Goal: Information Seeking & Learning: Understand process/instructions

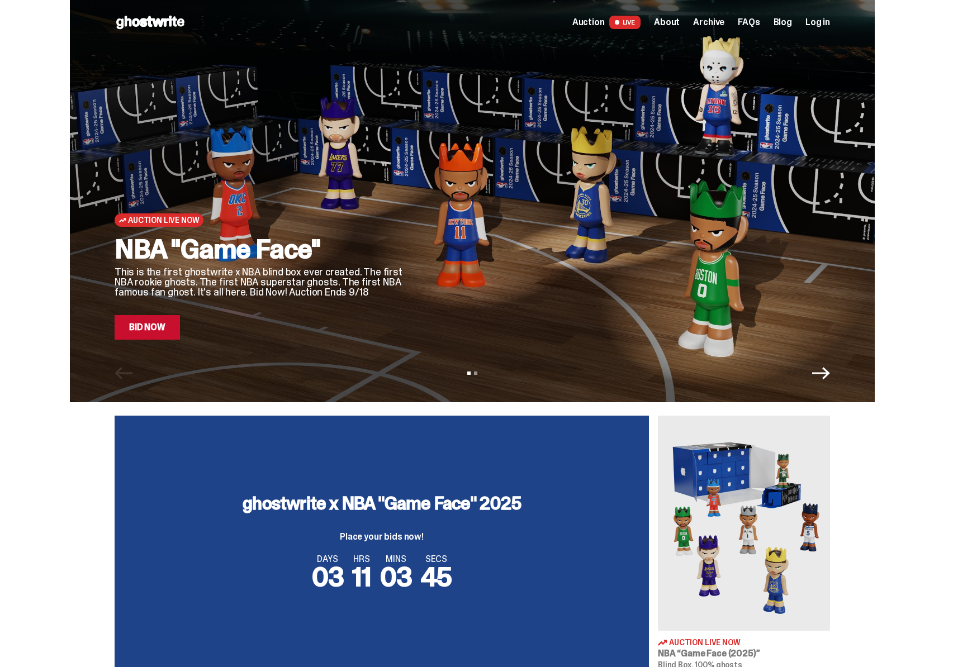
click at [817, 370] on icon "Next" at bounding box center [821, 373] width 18 height 18
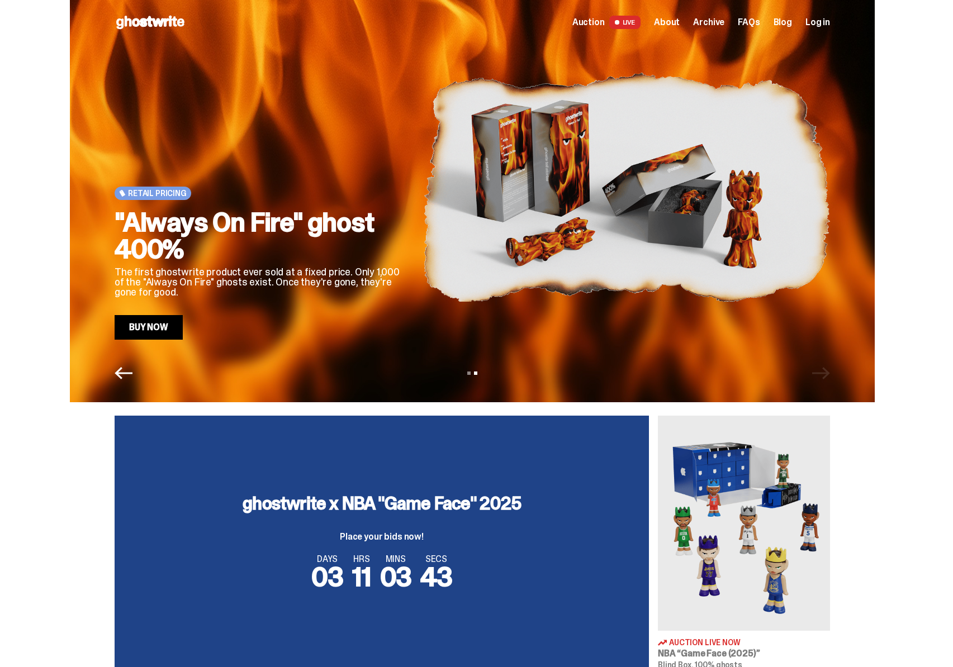
click at [679, 23] on span "About" at bounding box center [667, 22] width 26 height 9
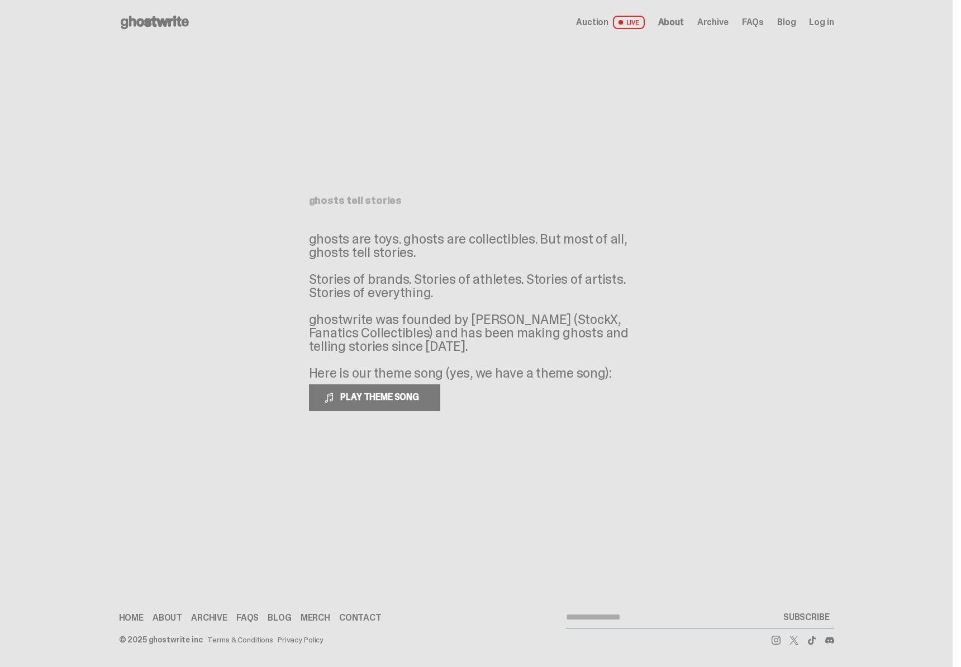
click at [169, 23] on use at bounding box center [155, 22] width 68 height 13
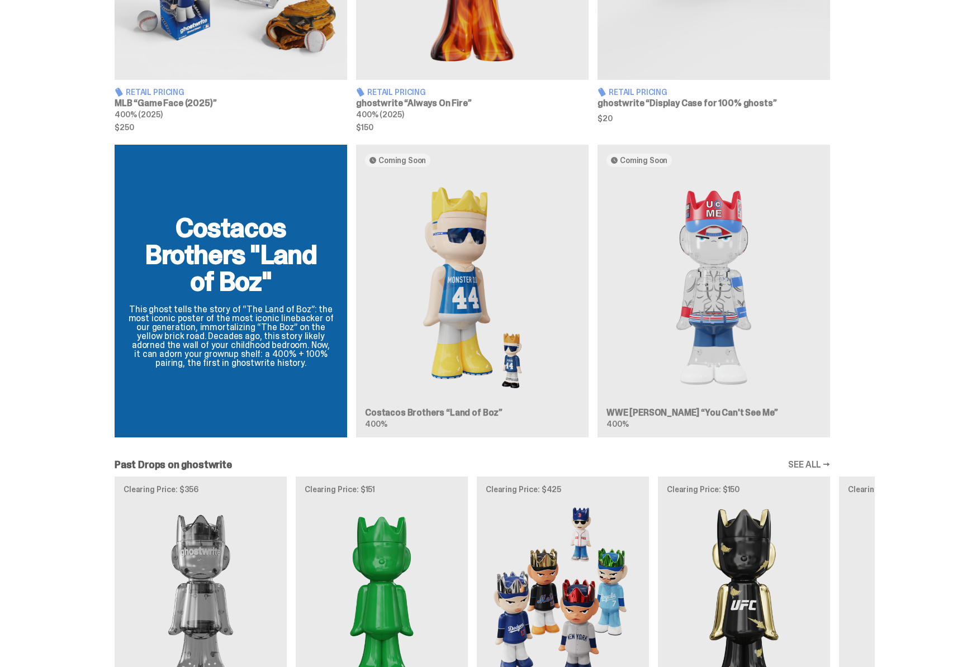
scroll to position [892, 0]
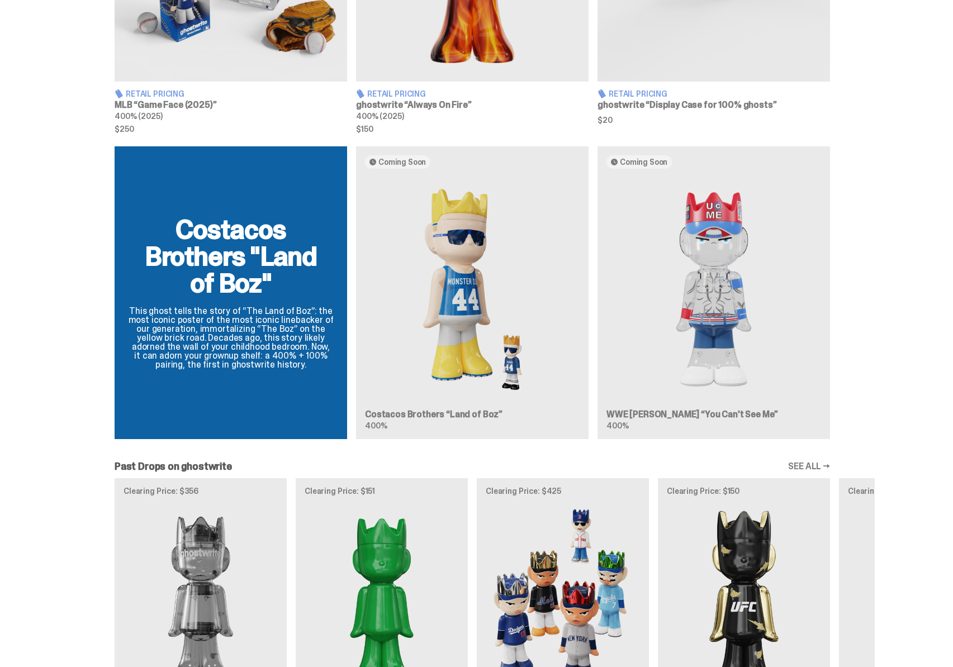
click at [239, 324] on div "Costacos Brothers "Land of Boz" This ghost tells the story of “The Land of Boz”…" at bounding box center [472, 297] width 805 height 302
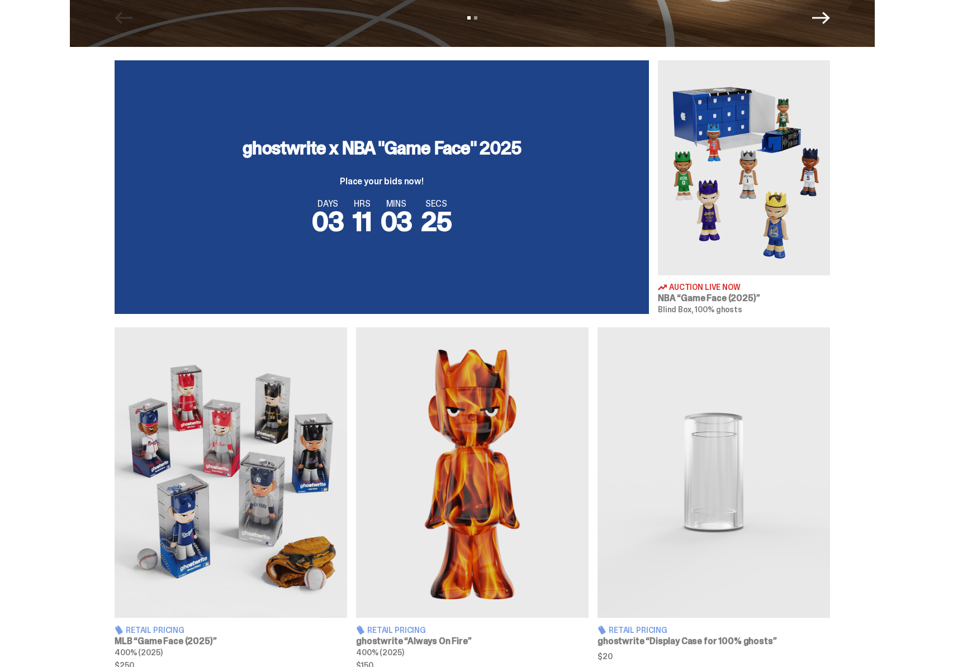
scroll to position [238, 0]
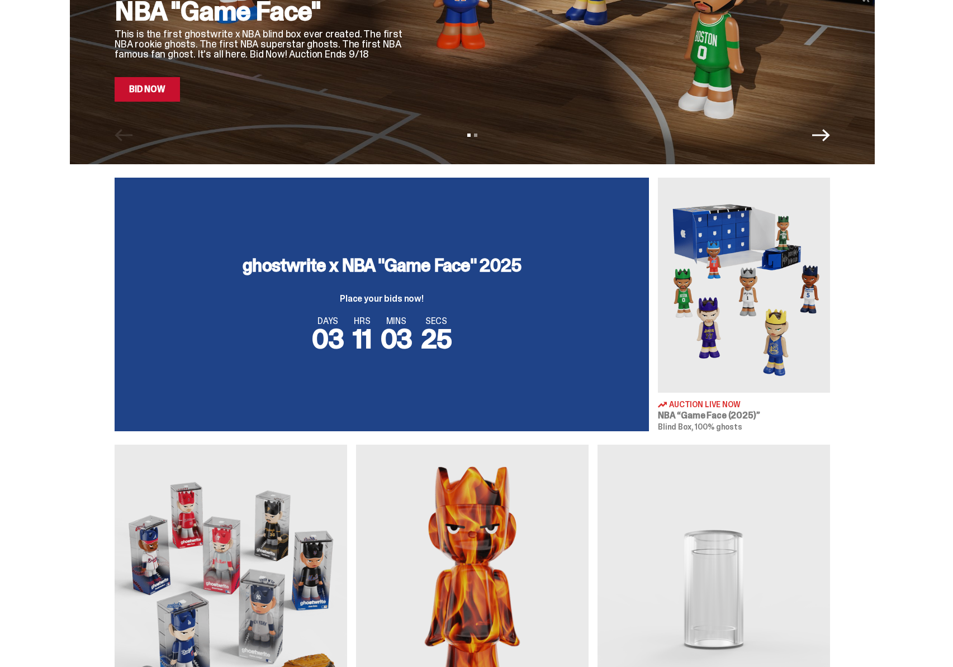
click at [692, 339] on img at bounding box center [744, 285] width 172 height 215
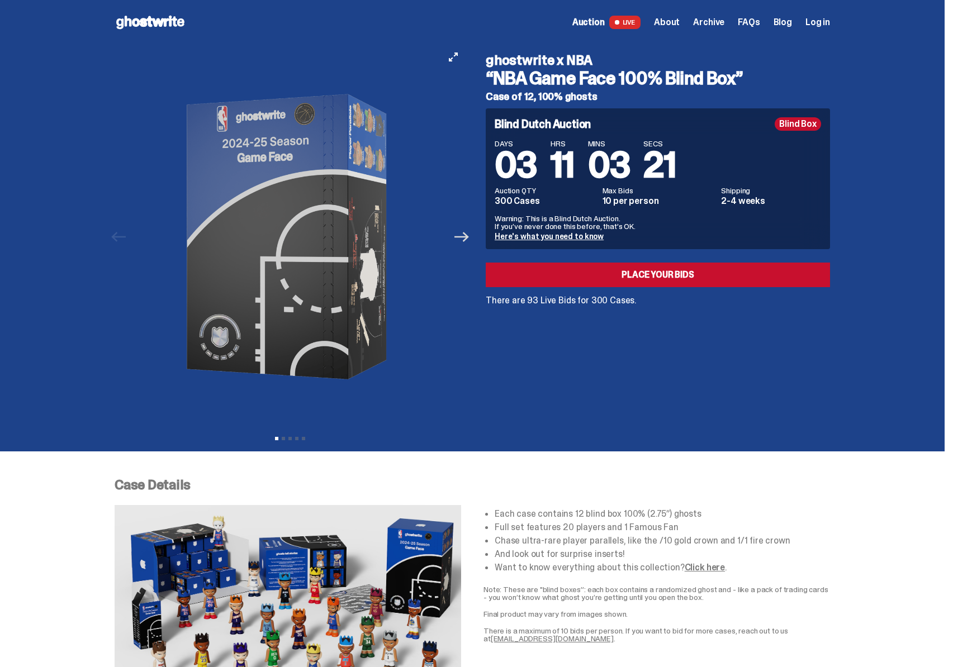
click at [465, 239] on icon "Next" at bounding box center [461, 237] width 15 height 15
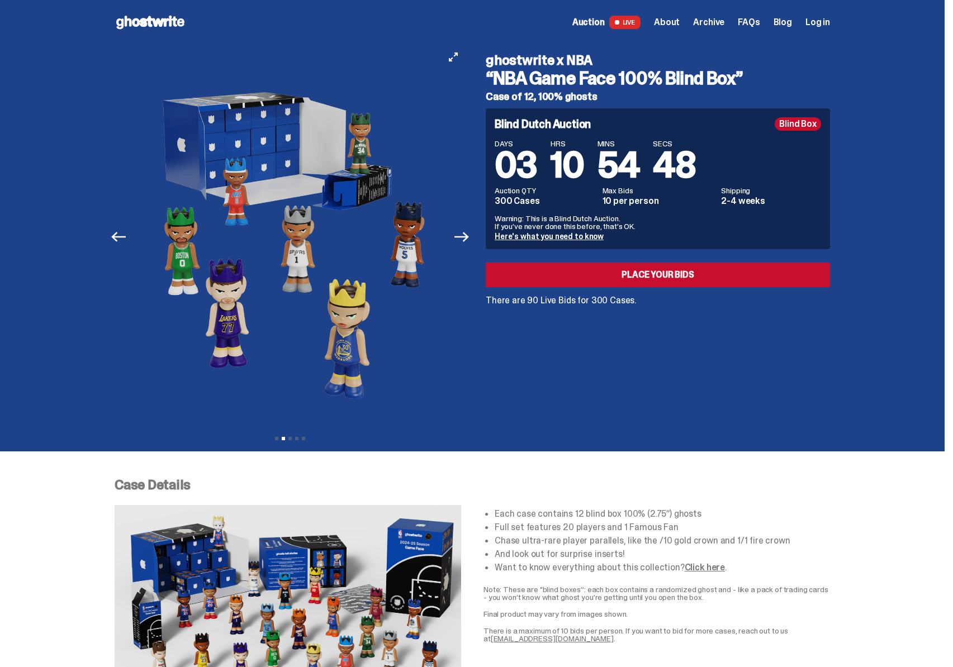
click at [473, 237] on button "Next" at bounding box center [461, 237] width 25 height 25
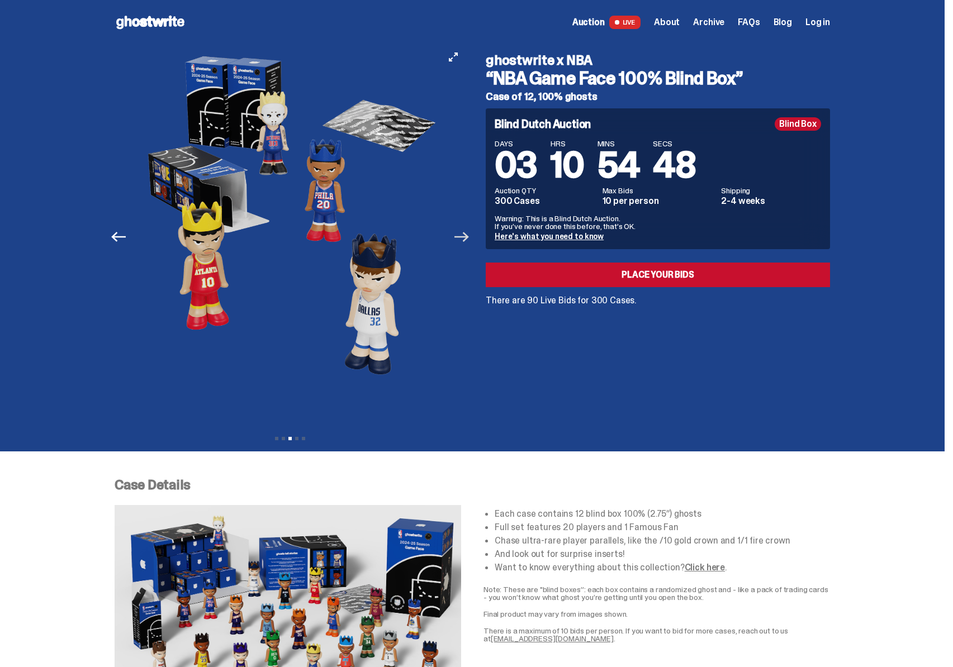
click at [460, 239] on icon "Next" at bounding box center [461, 237] width 15 height 15
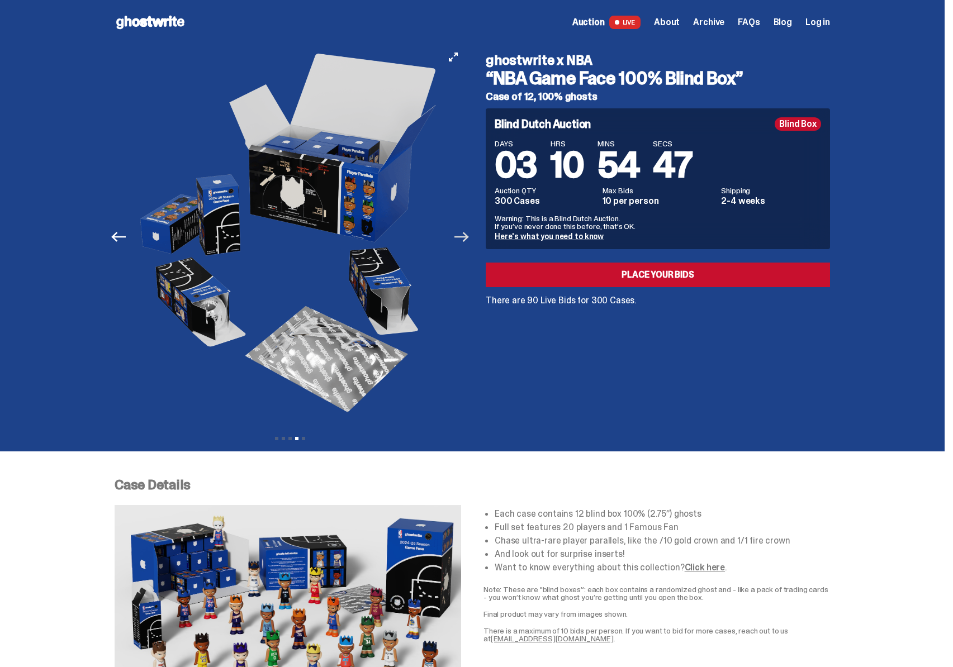
click at [469, 235] on icon "Next" at bounding box center [461, 237] width 15 height 15
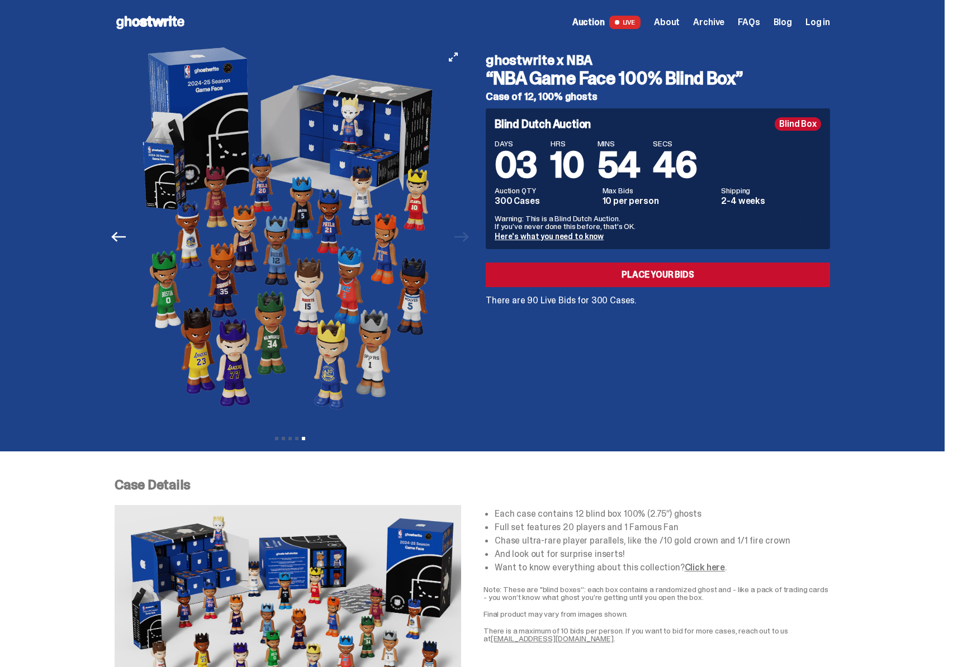
click at [330, 265] on img at bounding box center [289, 237] width 307 height 384
click at [465, 56] on div at bounding box center [290, 237] width 351 height 384
click at [453, 61] on icon "View full-screen" at bounding box center [453, 57] width 9 height 9
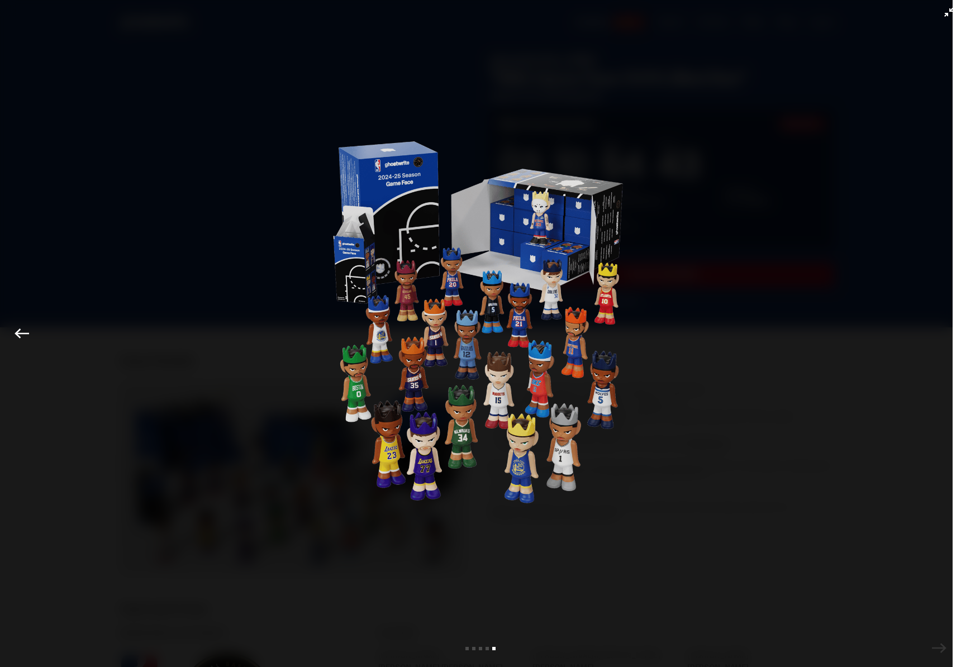
click at [472, 398] on img at bounding box center [480, 331] width 307 height 606
click at [856, 362] on div at bounding box center [480, 347] width 905 height 639
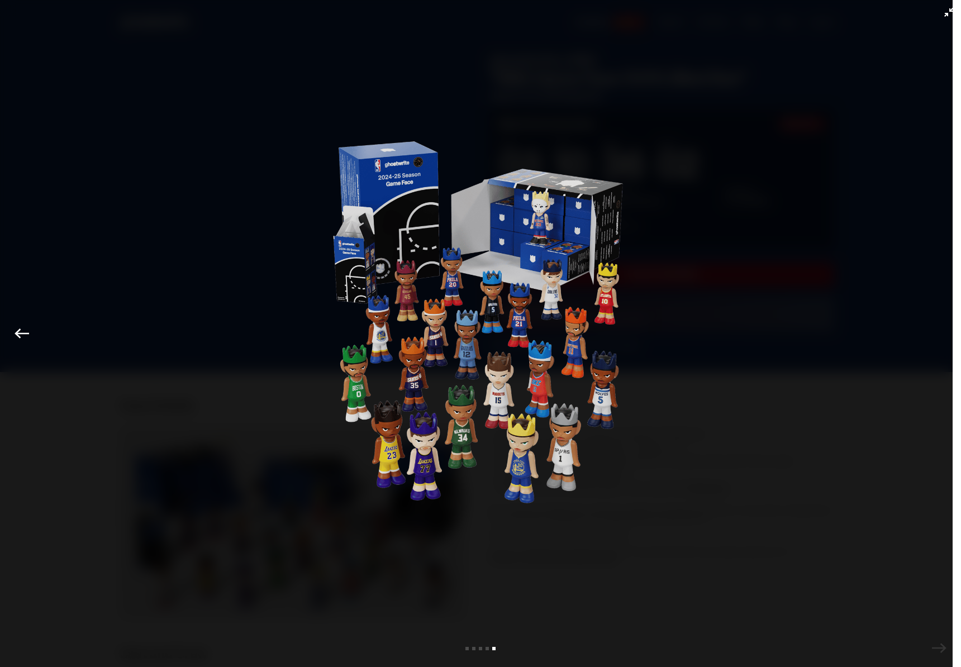
click at [669, 277] on div at bounding box center [480, 347] width 905 height 639
click at [743, 336] on div at bounding box center [480, 347] width 905 height 639
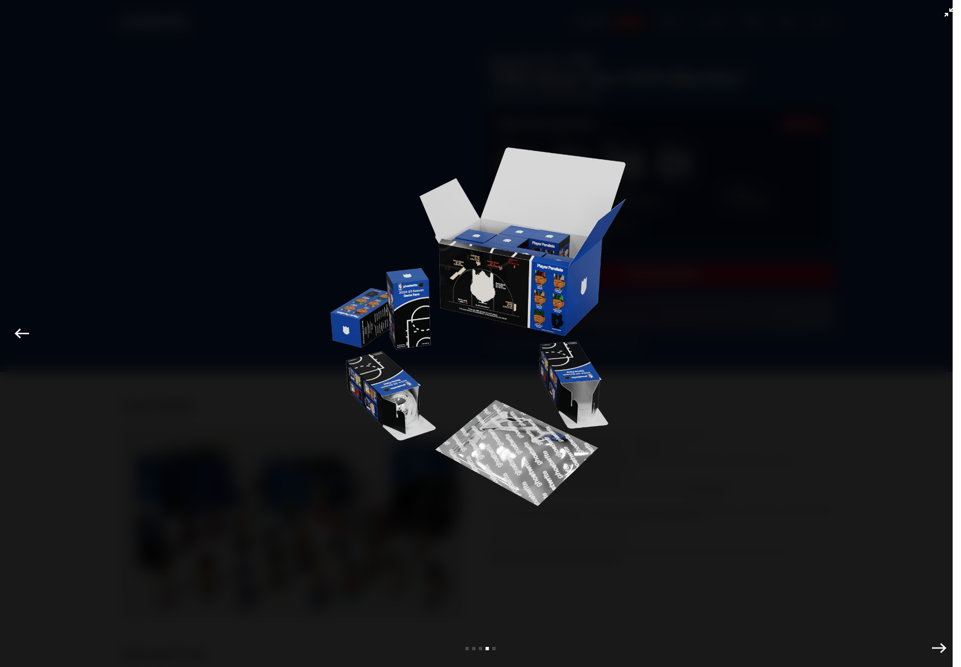
click at [736, 315] on div at bounding box center [480, 347] width 905 height 639
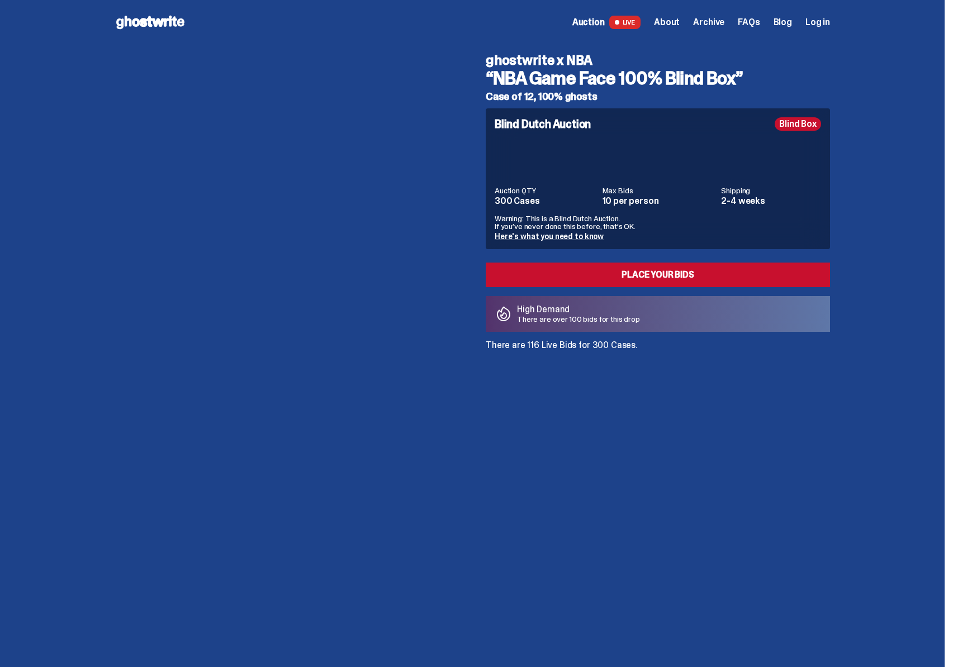
click at [381, 251] on div at bounding box center [290, 237] width 351 height 384
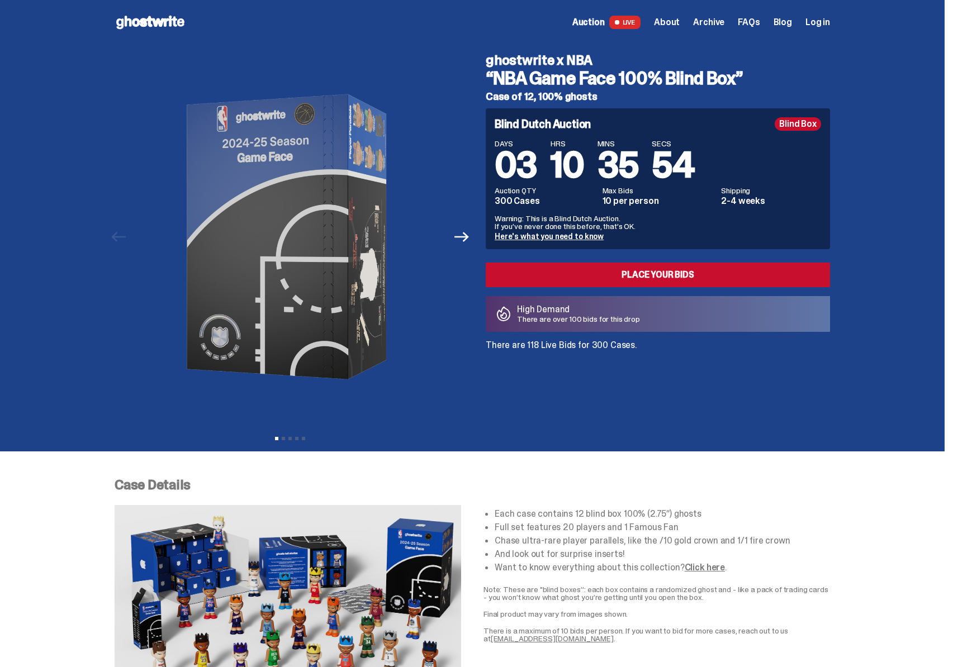
click at [582, 321] on p "There are over 100 bids for this drop" at bounding box center [578, 319] width 123 height 8
click at [668, 337] on div "Blind Dutch Auction Blind Box DAYS 03 HRS 10 MINS 35 SECS 53 Auction QTY 300 Ca…" at bounding box center [658, 228] width 344 height 241
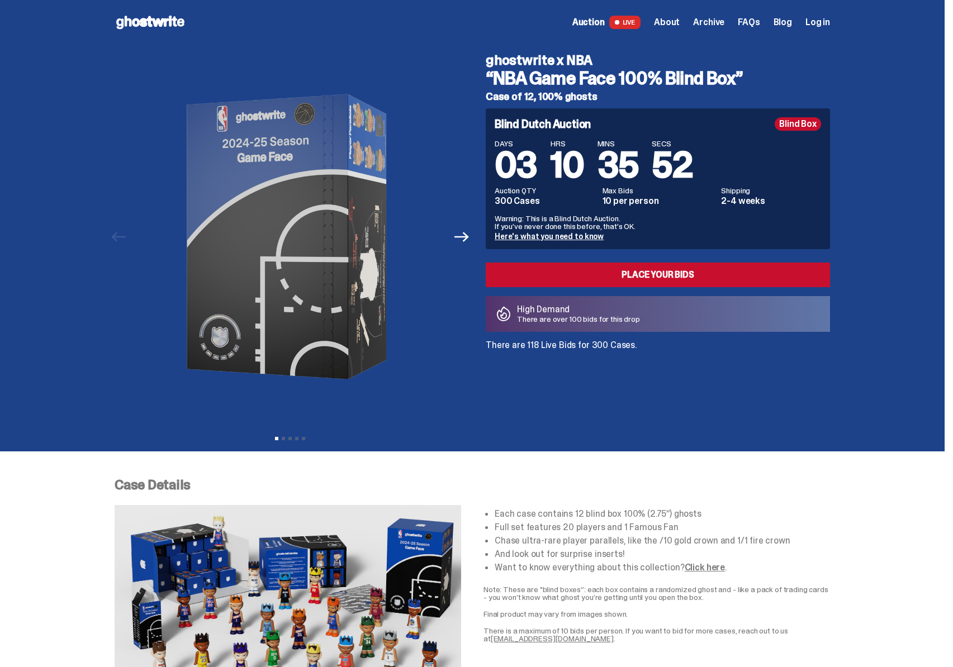
click at [651, 408] on div "ghostwrite x NBA “NBA Game Face 100% Blind Box” Case of 12, 100% ghosts Blind D…" at bounding box center [651, 237] width 358 height 384
click at [538, 235] on link "Here's what you need to know" at bounding box center [548, 236] width 109 height 10
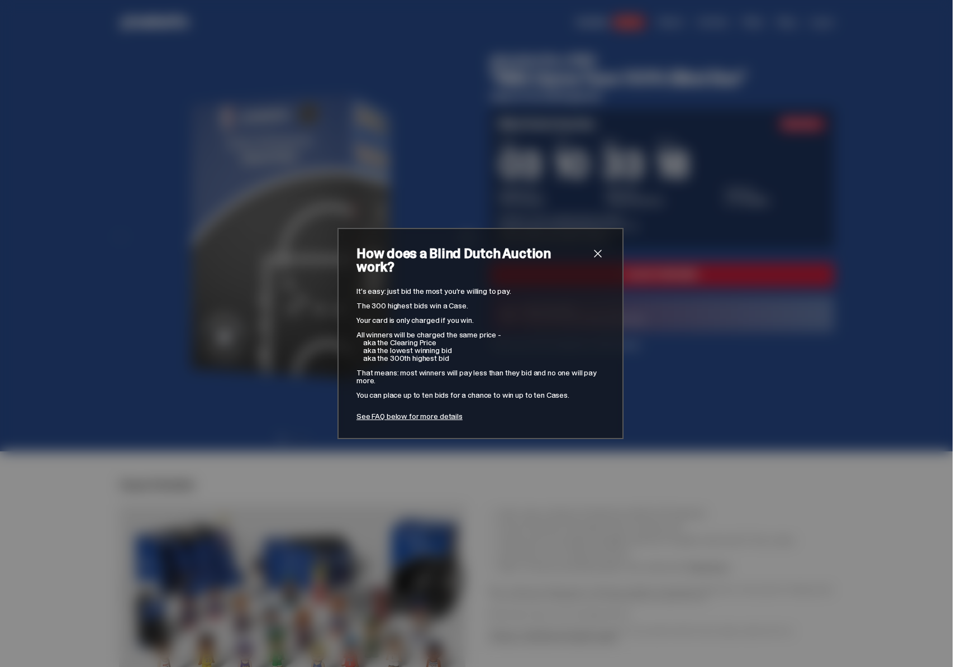
click at [541, 227] on div "How does a Blind Dutch Auction work? It’s easy: just bid the most you’re willin…" at bounding box center [480, 333] width 961 height 667
